Goal: Check status

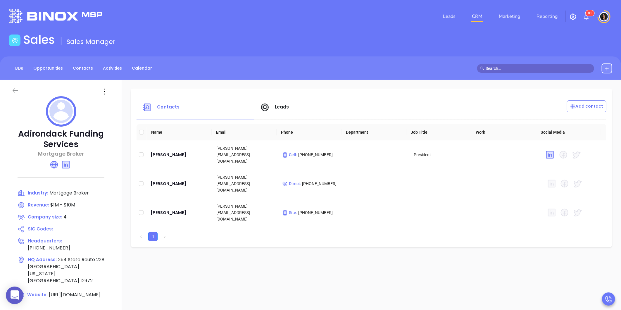
click at [13, 90] on icon at bounding box center [16, 90] width 6 height 5
click at [17, 91] on icon at bounding box center [15, 90] width 7 height 7
click at [13, 89] on icon at bounding box center [15, 90] width 7 height 7
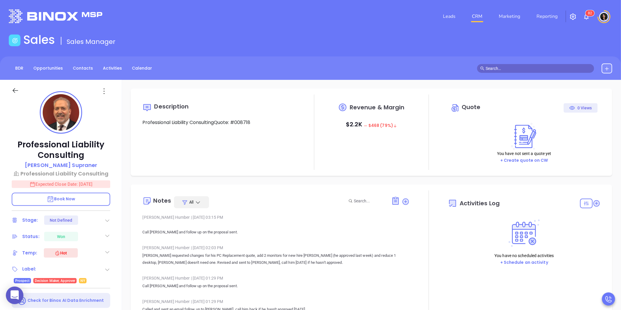
type input "10:00 am"
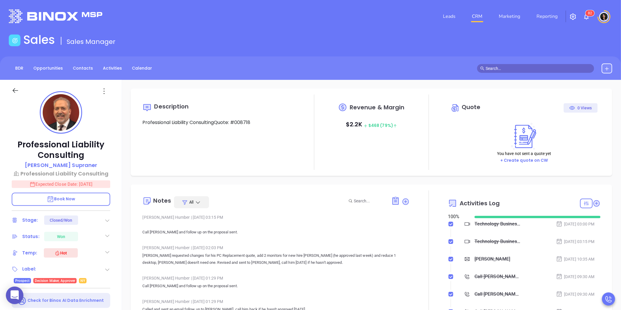
type input "09/03/2025"
click at [480, 16] on link "CRM" at bounding box center [477, 17] width 15 height 12
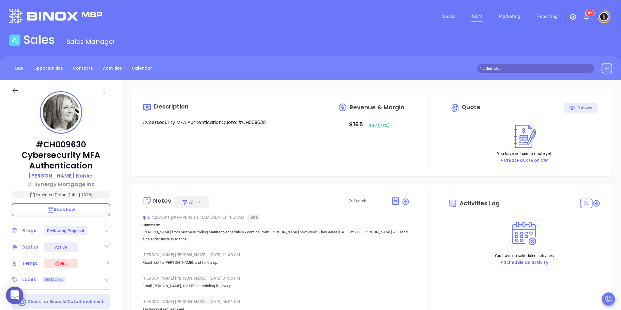
type input "[DATE]"
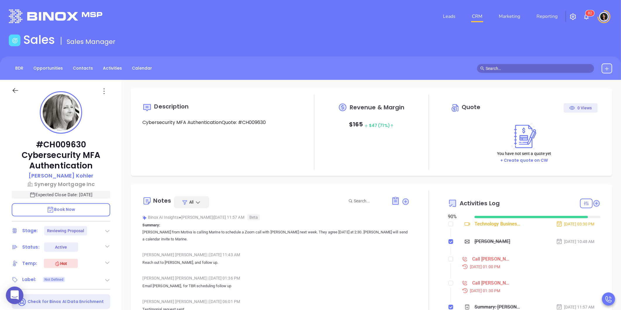
scroll to position [170, 0]
click at [448, 258] on input "checkbox" at bounding box center [450, 259] width 5 height 5
checkbox input "true"
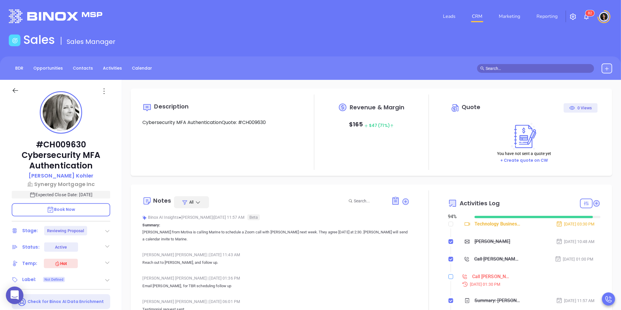
click at [448, 277] on input "checkbox" at bounding box center [450, 276] width 5 height 5
checkbox input "true"
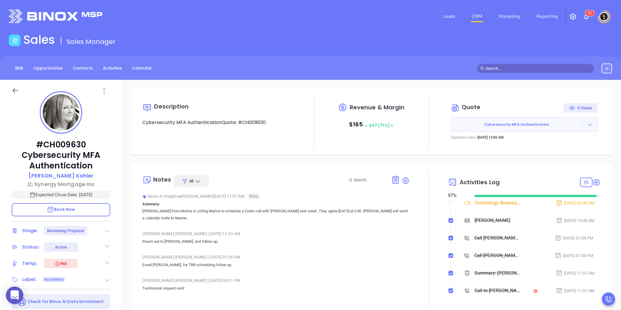
type input "Carla Humber"
click at [227, 160] on div "Description Cybersecurity MFA AuthenticationQuote: #CH009630 Revenue & Margin $…" at bounding box center [371, 284] width 499 height 409
click at [588, 125] on icon at bounding box center [590, 125] width 4 height 2
click at [562, 151] on link "View Order Porter" at bounding box center [557, 152] width 60 height 6
click at [517, 43] on div "Sales Sales Manager" at bounding box center [310, 41] width 610 height 16
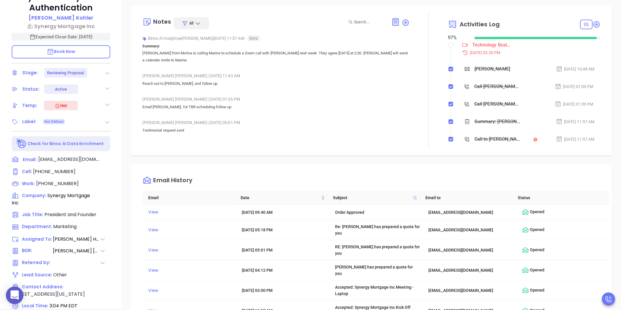
scroll to position [180, 0]
